Goal: Task Accomplishment & Management: Manage account settings

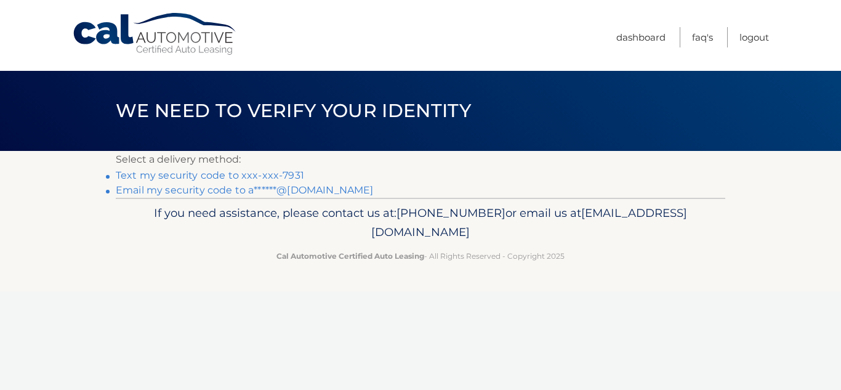
click at [258, 169] on link "Text my security code to xxx-xxx-7931" at bounding box center [210, 175] width 188 height 12
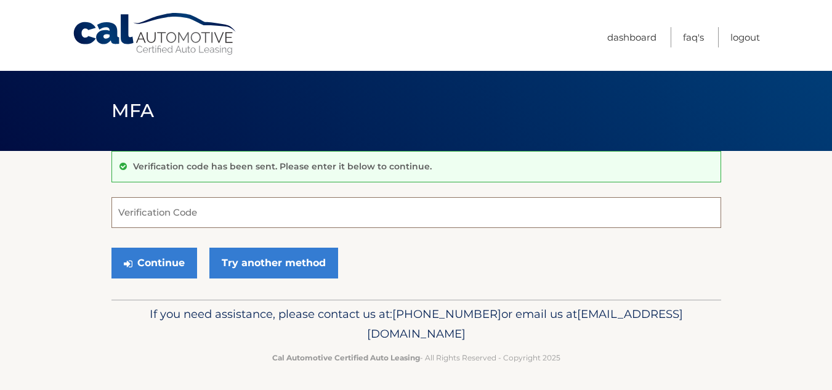
click at [252, 211] on input "Verification Code" at bounding box center [416, 212] width 610 height 31
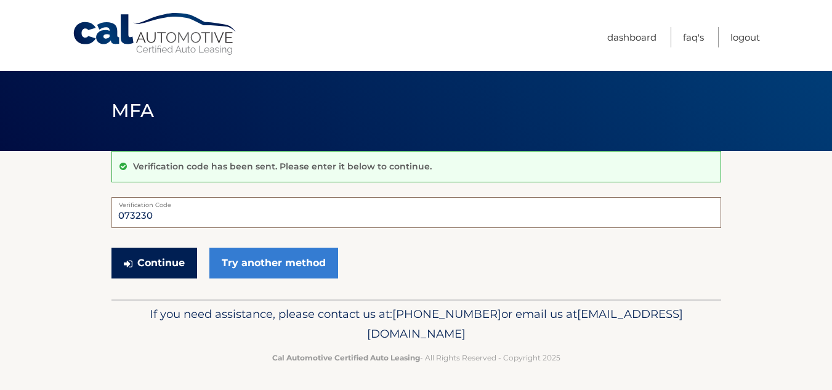
type input "073230"
click at [124, 265] on icon "submit" at bounding box center [128, 264] width 9 height 10
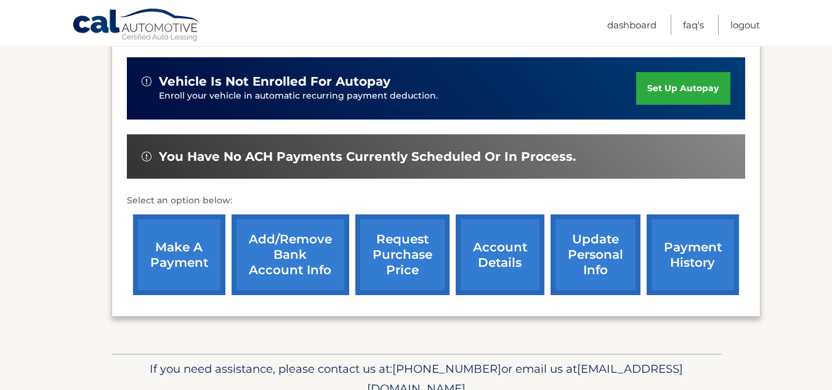
scroll to position [300, 0]
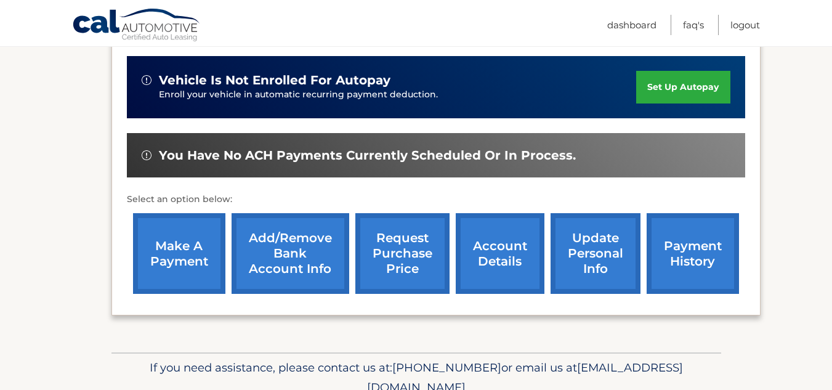
click at [169, 267] on link "make a payment" at bounding box center [179, 253] width 92 height 81
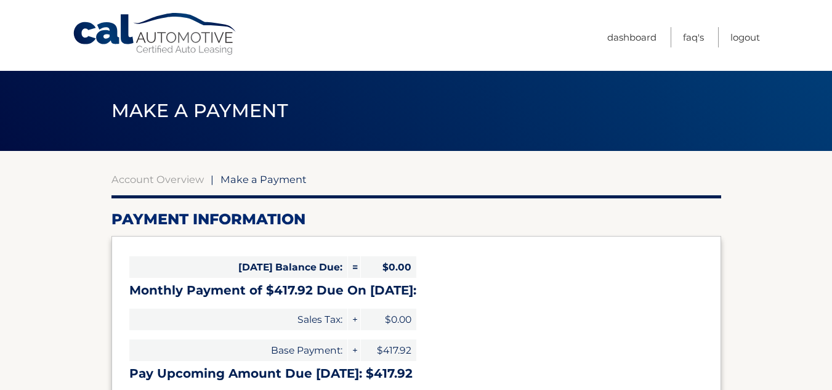
select select "NmYxZGFmOTctZTNkNi00YjRjLWE0MzYtN2QyNmY0YjczZDFh"
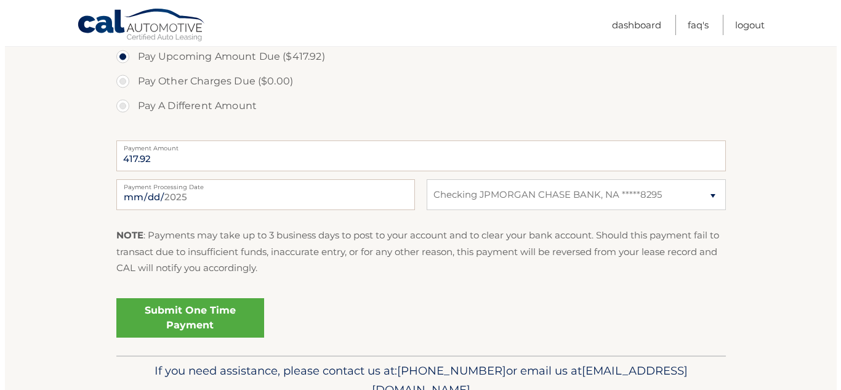
scroll to position [432, 0]
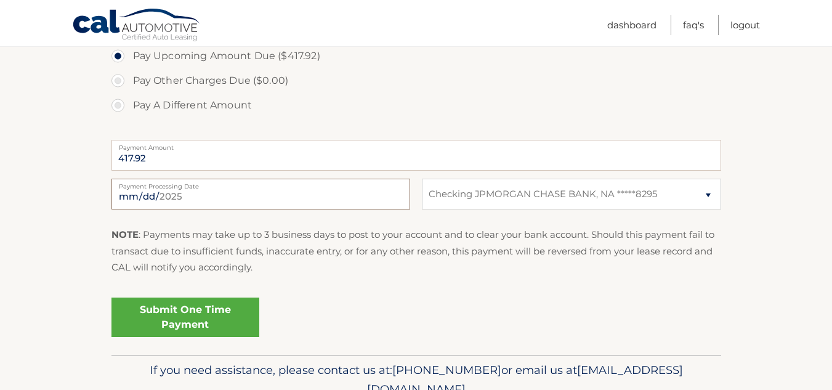
click at [277, 198] on input "2025-09-28" at bounding box center [260, 194] width 299 height 31
type input "2025-10-01"
click at [355, 310] on div "Submit One Time Payment" at bounding box center [416, 314] width 610 height 44
click at [200, 314] on link "Submit One Time Payment" at bounding box center [185, 316] width 148 height 39
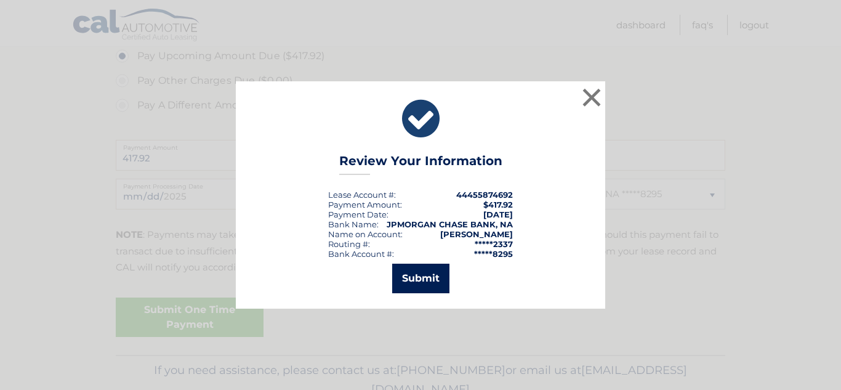
click at [407, 285] on button "Submit" at bounding box center [420, 279] width 57 height 30
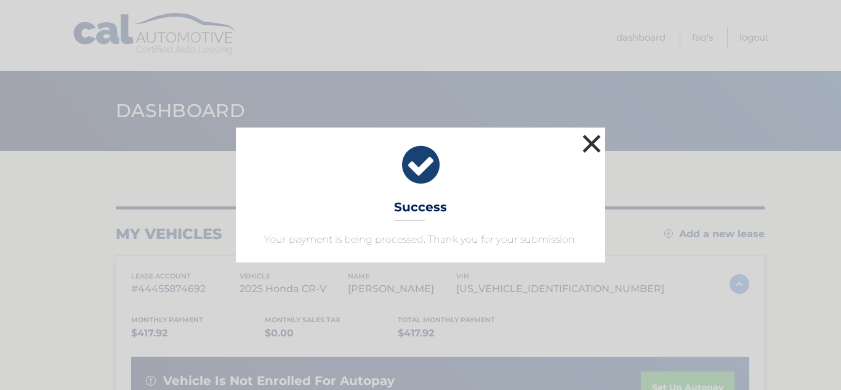
click at [589, 140] on button "×" at bounding box center [591, 143] width 25 height 25
